Goal: Check status: Check status

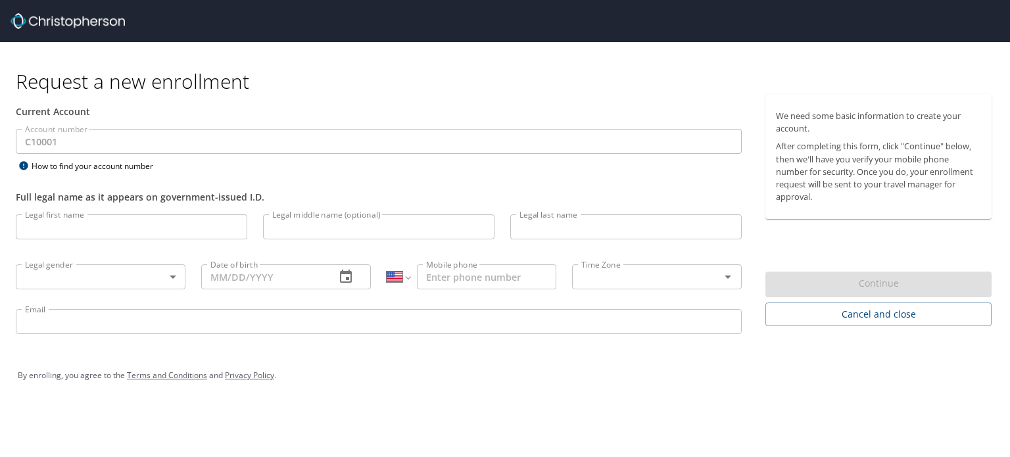
select select "US"
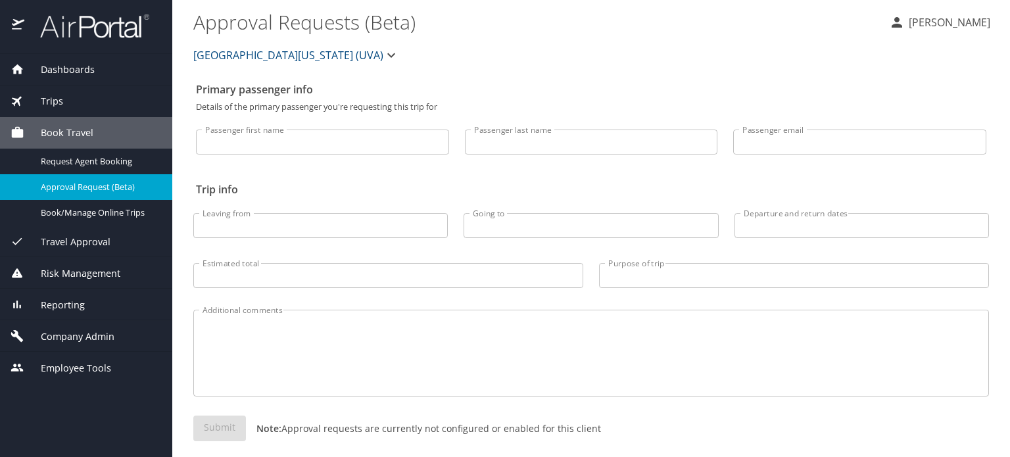
click at [72, 106] on div "Trips" at bounding box center [86, 101] width 151 height 14
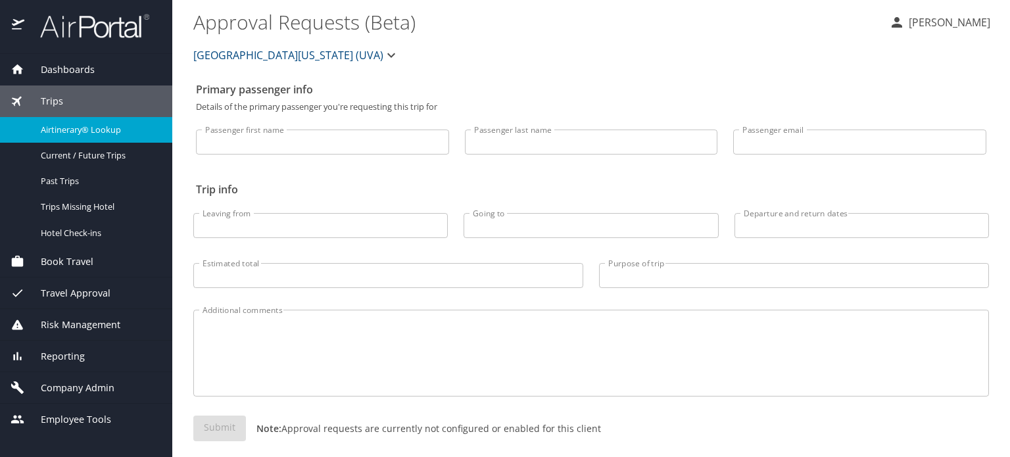
click at [95, 135] on span "Airtinerary® Lookup" at bounding box center [99, 130] width 116 height 12
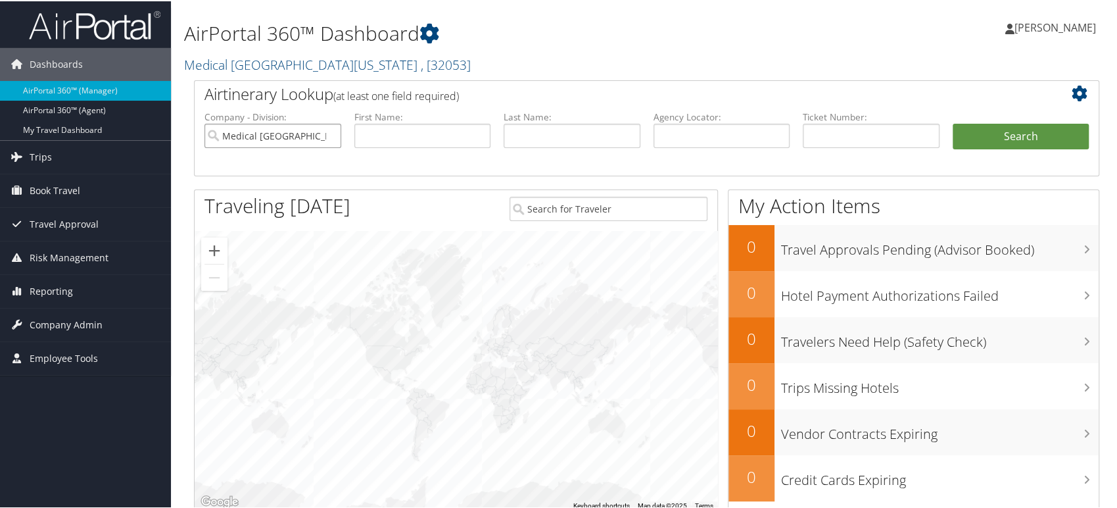
click at [328, 135] on input "Medical University of South Carolina" at bounding box center [273, 134] width 137 height 24
click at [683, 139] on input "text" at bounding box center [722, 134] width 137 height 24
paste input "OGLADH"
type input "OGLADH"
click at [1005, 145] on button "Search" at bounding box center [1021, 135] width 137 height 26
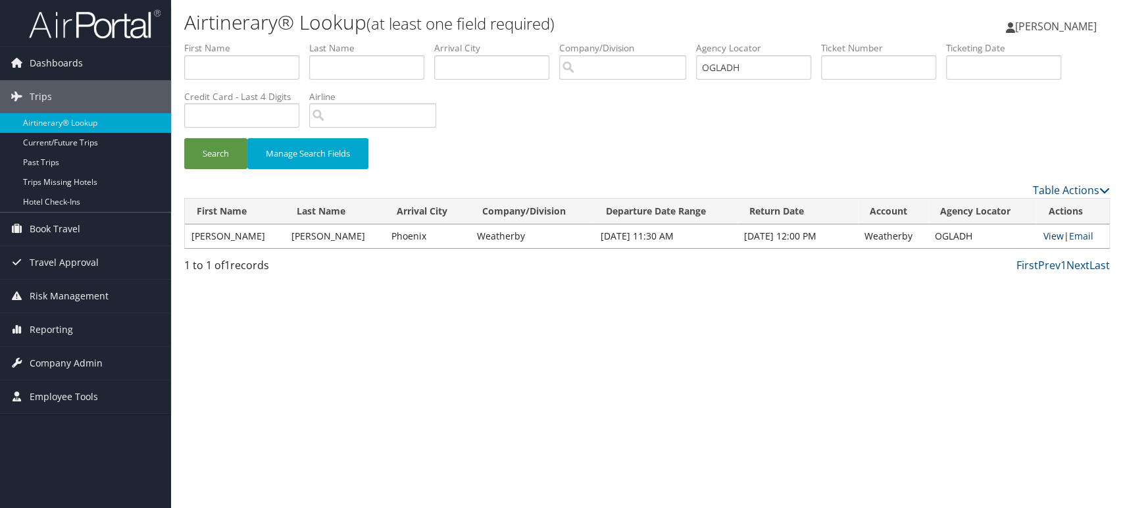
click at [1056, 239] on link "View" at bounding box center [1052, 236] width 20 height 12
drag, startPoint x: 721, startPoint y: 66, endPoint x: 621, endPoint y: 82, distance: 101.2
click at [621, 41] on ul "First Name Last Name Departure City Arrival City Company/Division Airport/City …" at bounding box center [646, 41] width 925 height 0
click at [216, 155] on button "Search" at bounding box center [215, 153] width 63 height 31
click at [1042, 239] on link "View" at bounding box center [1052, 236] width 20 height 12
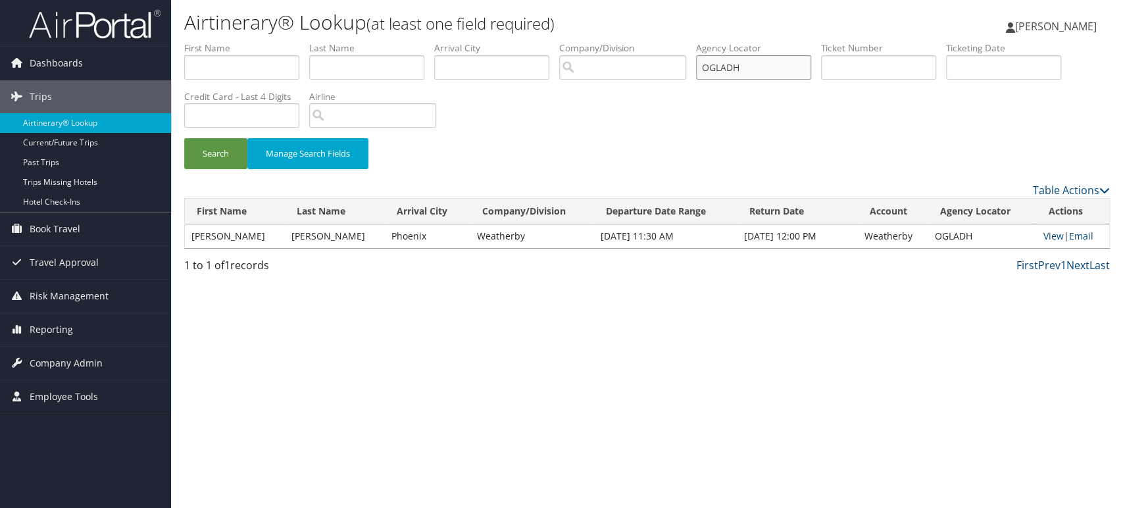
click at [783, 67] on input "OGLADH" at bounding box center [753, 67] width 115 height 24
click at [184, 138] on button "Search" at bounding box center [215, 153] width 63 height 31
click at [1036, 238] on td "View | Email" at bounding box center [1072, 236] width 73 height 24
click at [1052, 236] on link "View" at bounding box center [1052, 236] width 20 height 12
click at [768, 64] on input "OGLADH" at bounding box center [753, 67] width 115 height 24
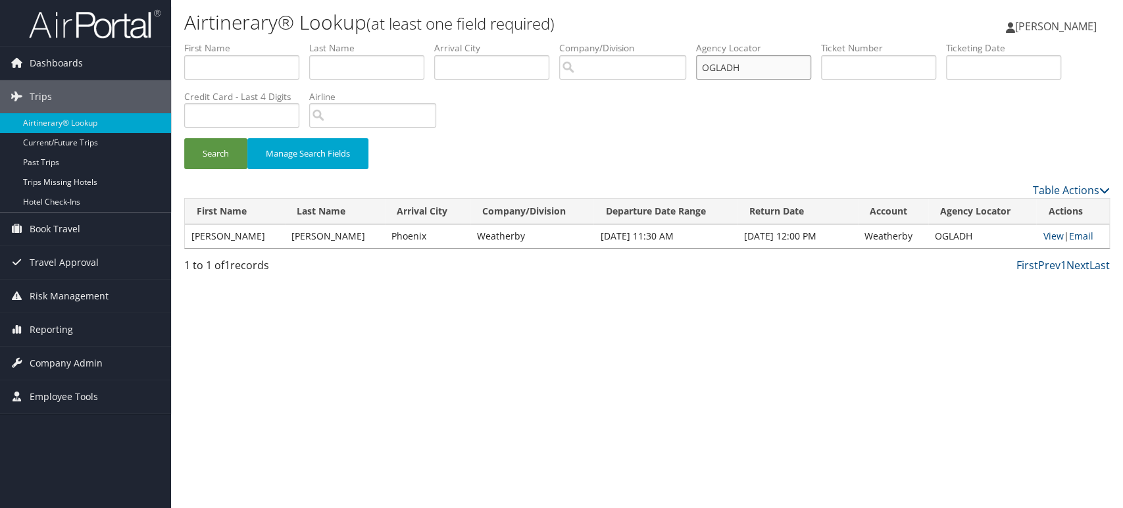
click at [184, 138] on button "Search" at bounding box center [215, 153] width 63 height 31
click at [1042, 236] on link "View" at bounding box center [1052, 236] width 20 height 12
click at [758, 63] on input "OGLADH." at bounding box center [753, 67] width 115 height 24
type input "OGLADH"
click at [184, 138] on button "Search" at bounding box center [215, 153] width 63 height 31
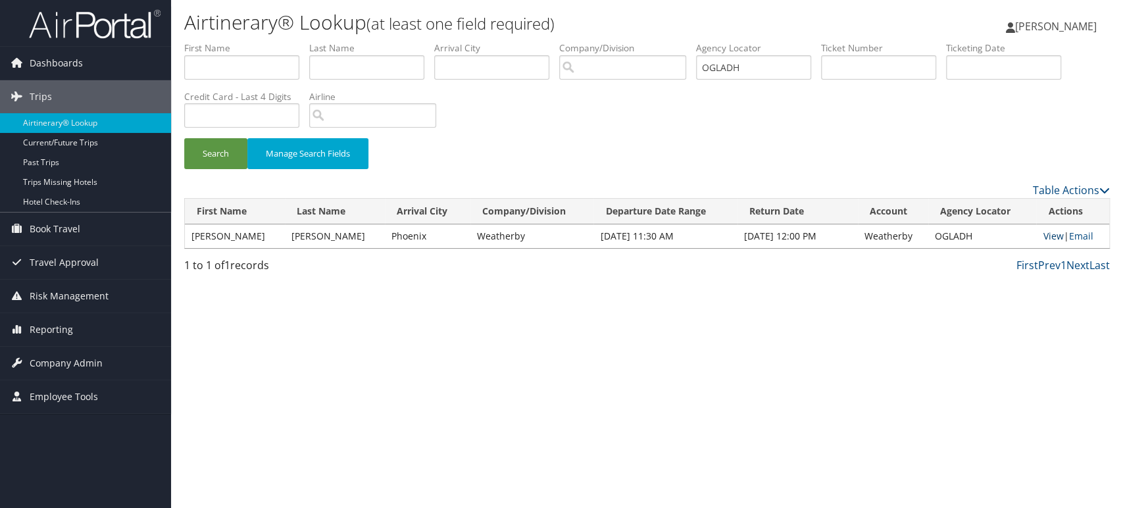
click at [1042, 237] on link "View" at bounding box center [1052, 236] width 20 height 12
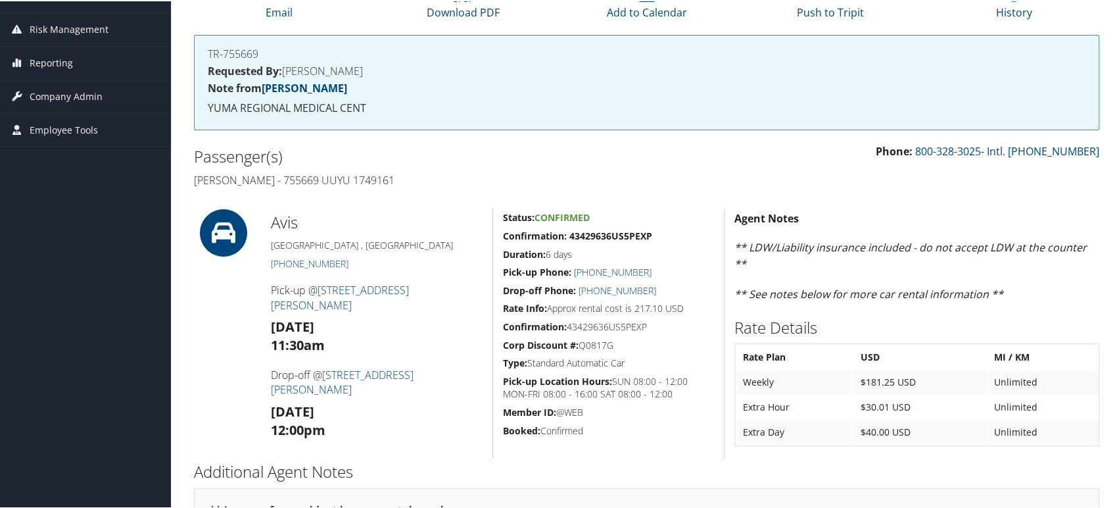
scroll to position [168, 0]
drag, startPoint x: 267, startPoint y: 283, endPoint x: 402, endPoint y: 294, distance: 135.3
click at [402, 294] on div "Avis Glendale , AZ (623) 878-0113 Pick-up @ 6666 W Bell RD Sun 12 Oct 11:30am D…" at bounding box center [377, 332] width 232 height 249
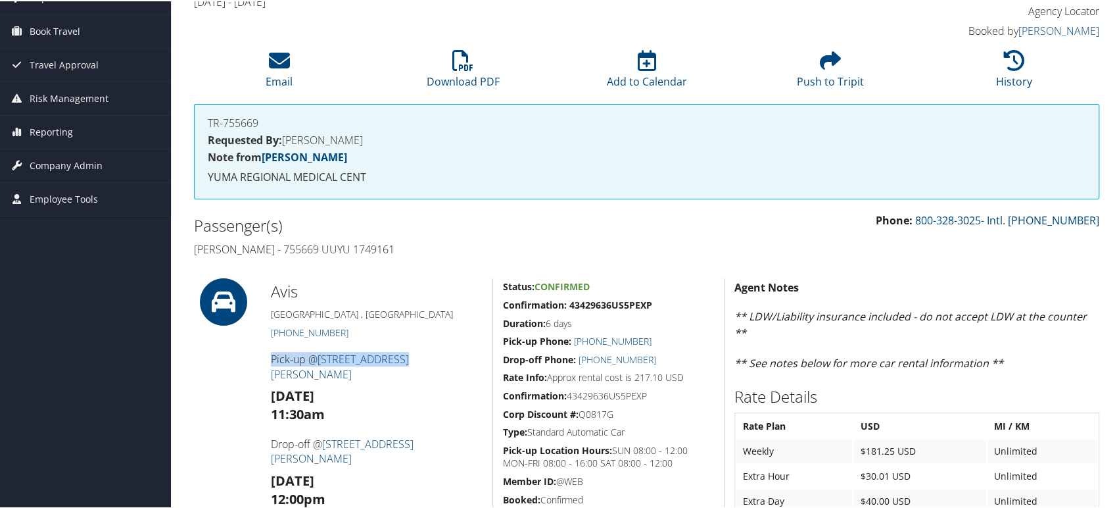
scroll to position [0, 0]
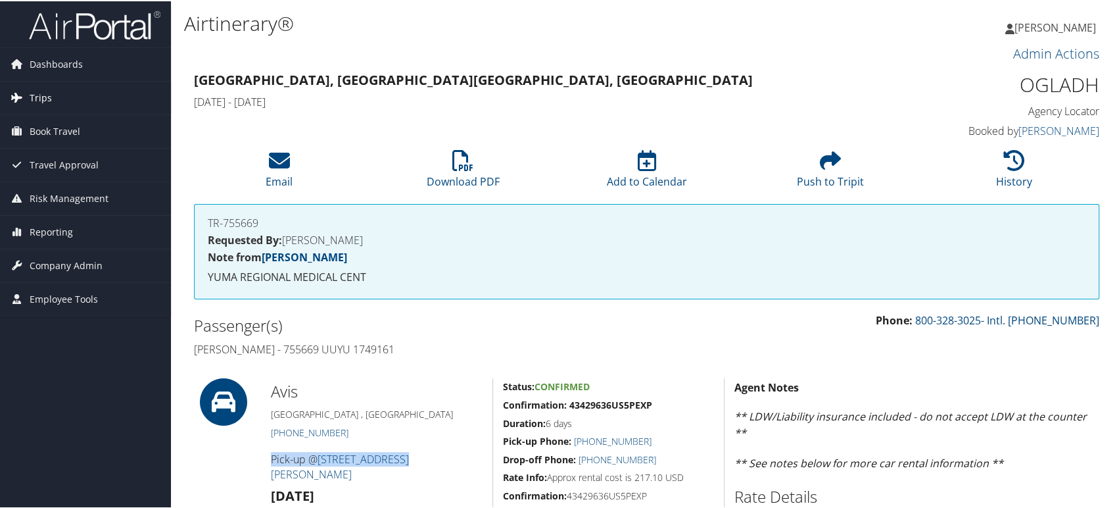
click at [47, 93] on span "Trips" at bounding box center [41, 96] width 22 height 33
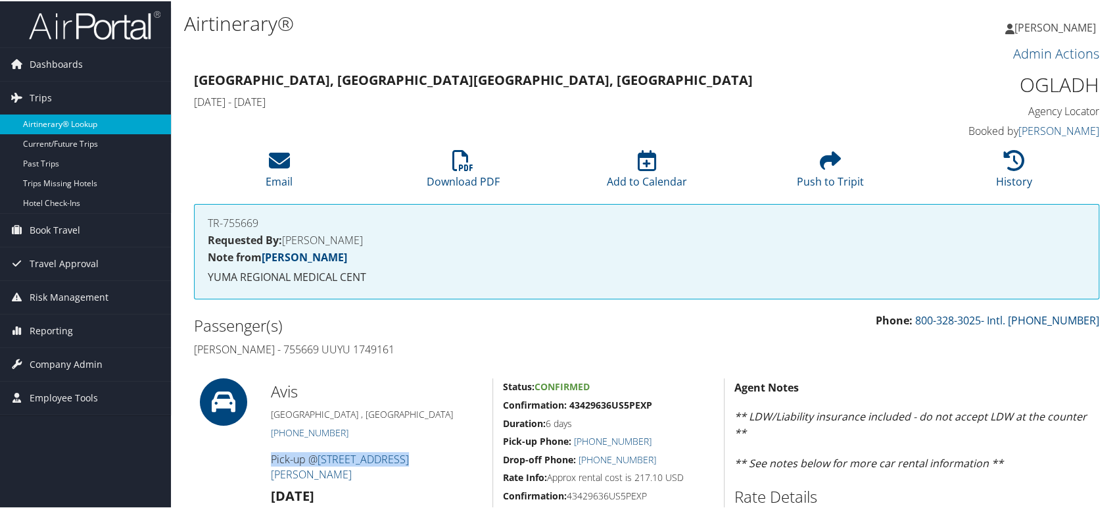
click at [83, 128] on link "Airtinerary® Lookup" at bounding box center [85, 123] width 171 height 20
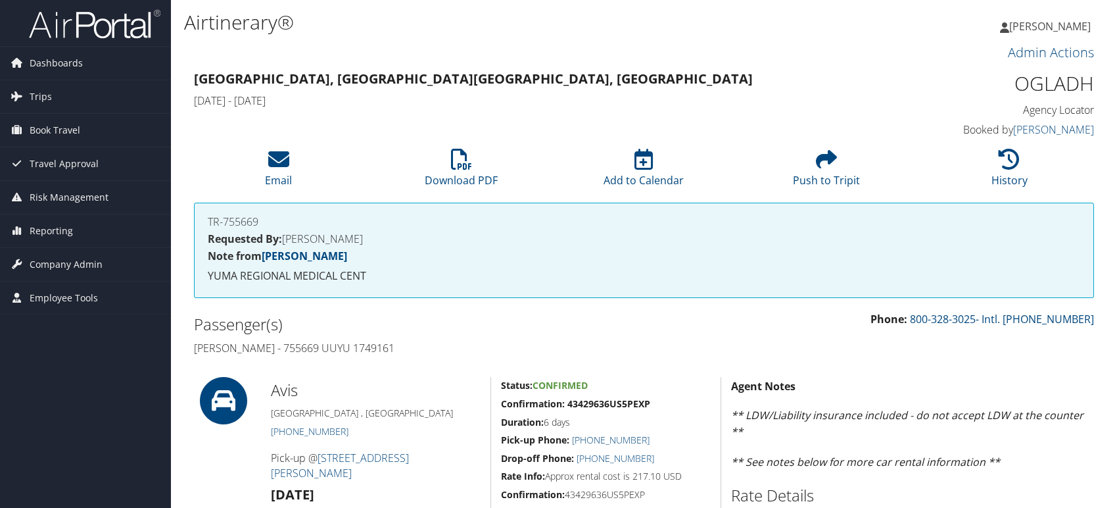
scroll to position [365, 0]
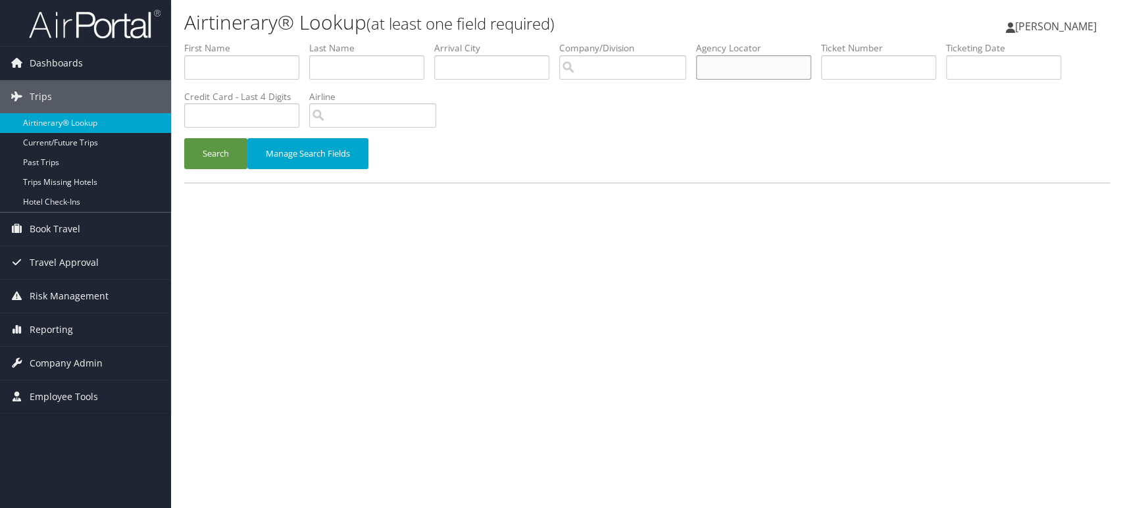
click at [752, 64] on input "text" at bounding box center [753, 67] width 115 height 24
paste input "OGLADH"
type input "OGLADH"
click at [197, 161] on button "Search" at bounding box center [215, 153] width 63 height 31
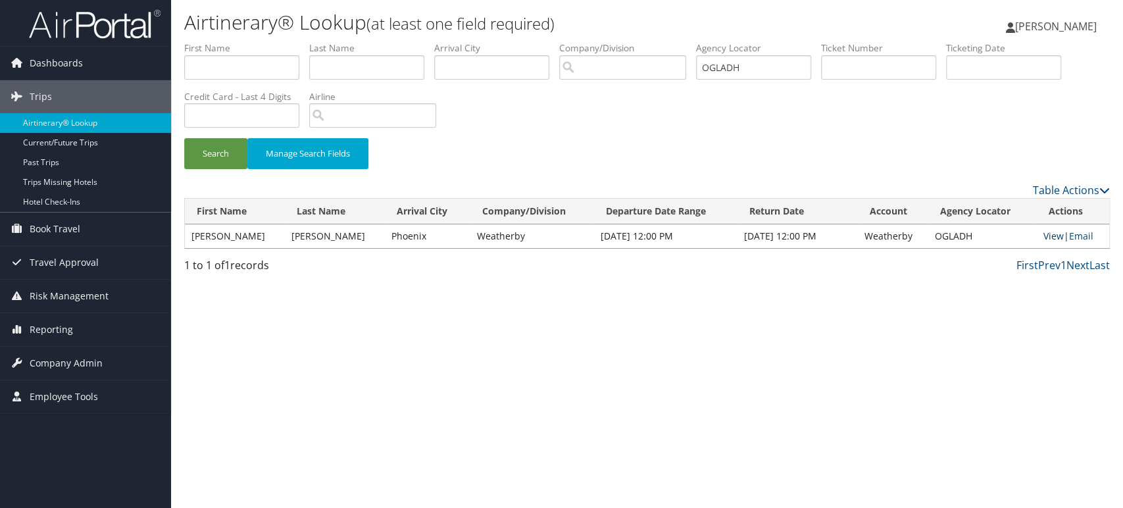
click at [1052, 235] on link "View" at bounding box center [1052, 236] width 20 height 12
